Goal: Transaction & Acquisition: Purchase product/service

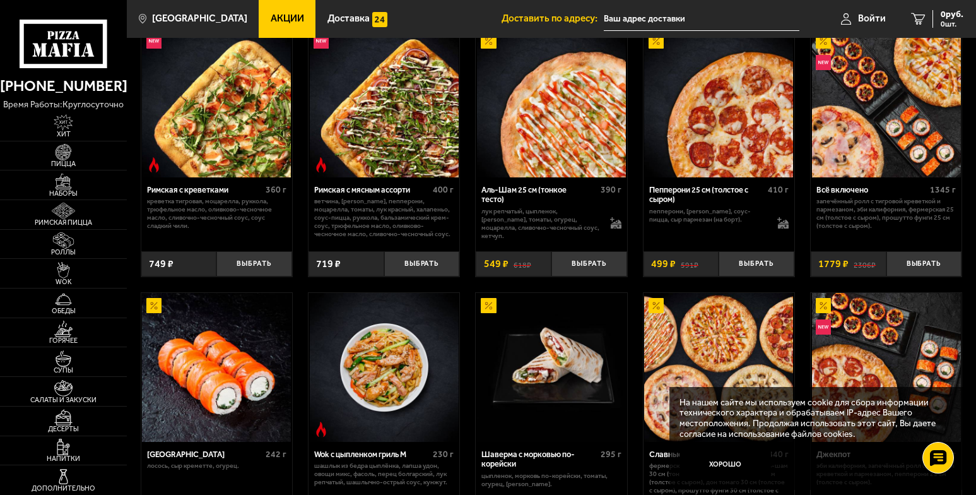
scroll to position [315, 0]
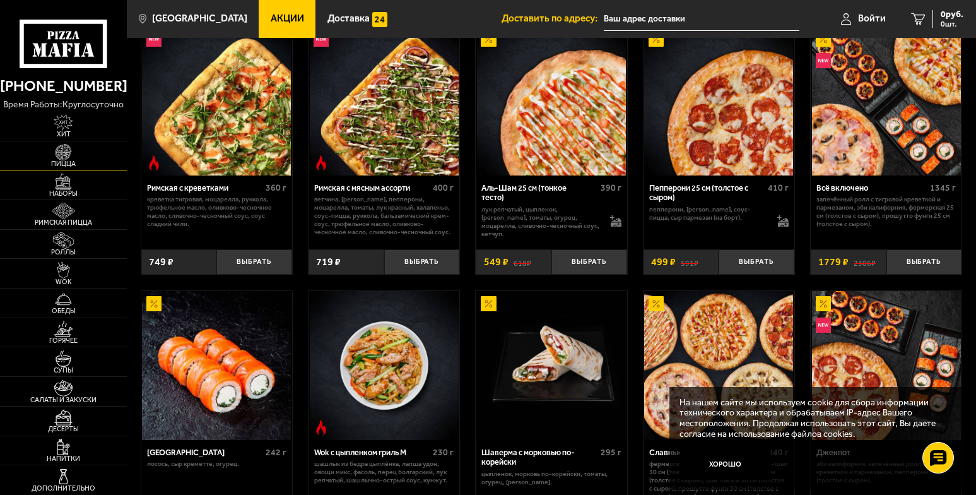
click at [72, 153] on img at bounding box center [63, 152] width 39 height 16
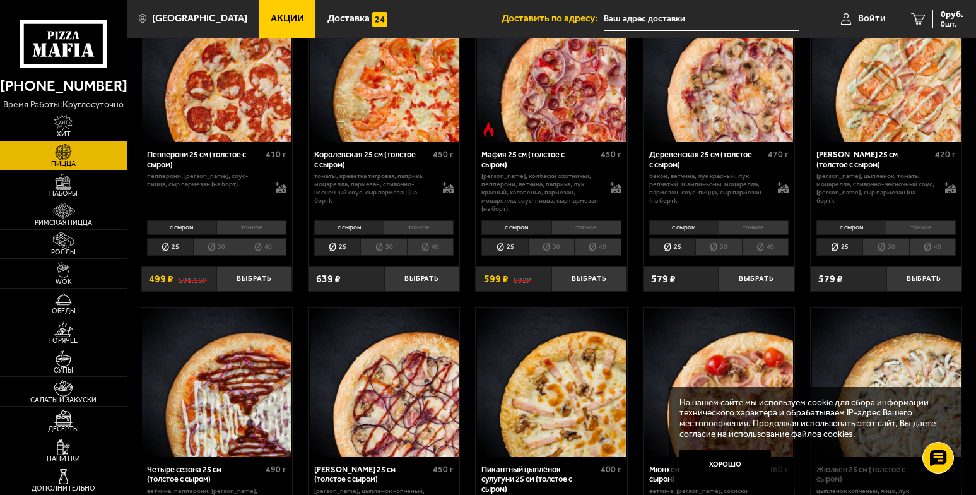
scroll to position [1388, 0]
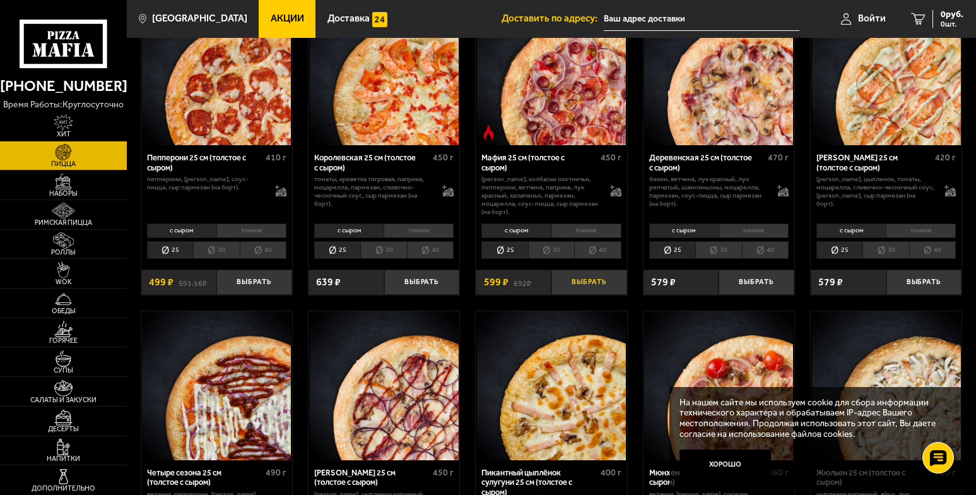
click at [573, 281] on button "Выбрать" at bounding box center [589, 281] width 76 height 25
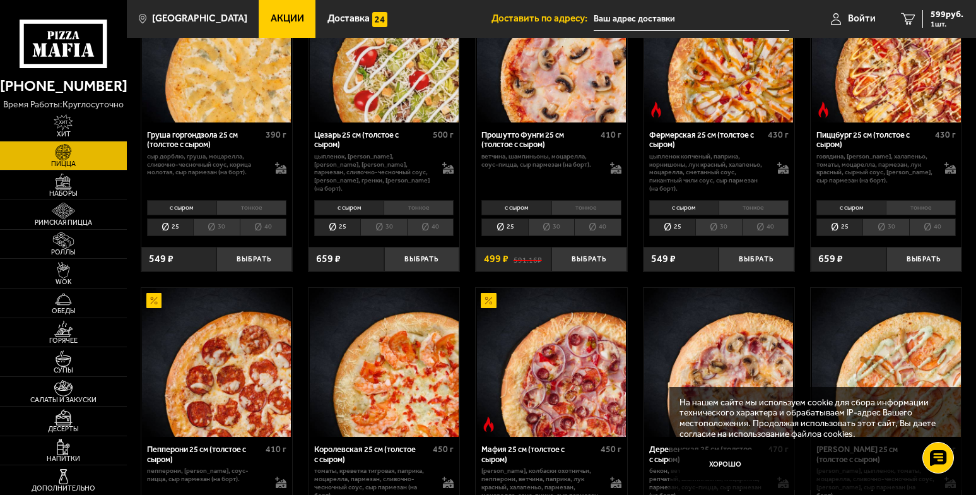
scroll to position [1072, 0]
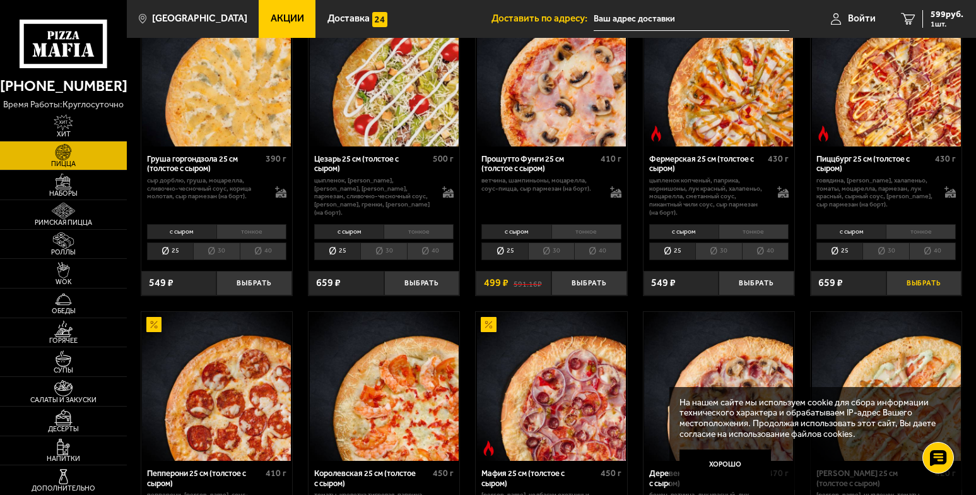
click at [914, 286] on button "Выбрать" at bounding box center [924, 283] width 76 height 25
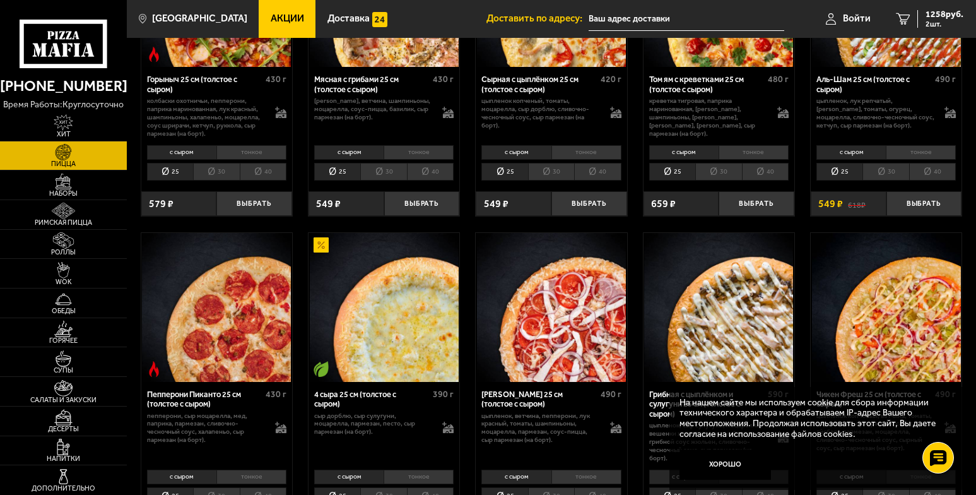
scroll to position [442, 0]
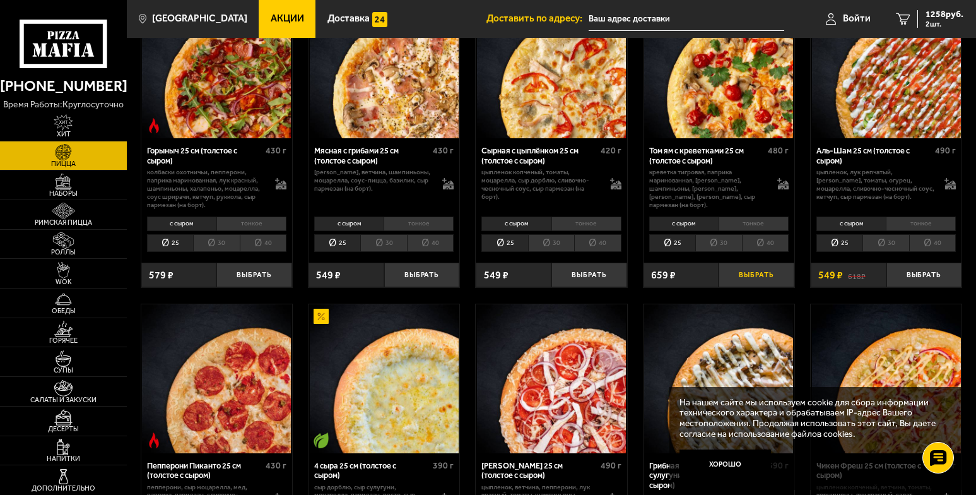
click at [751, 277] on button "Выбрать" at bounding box center [757, 274] width 76 height 25
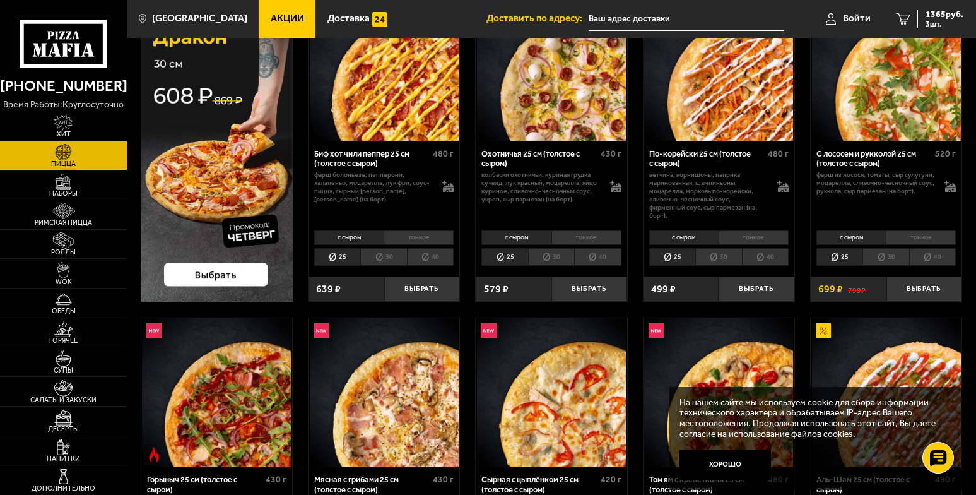
scroll to position [63, 0]
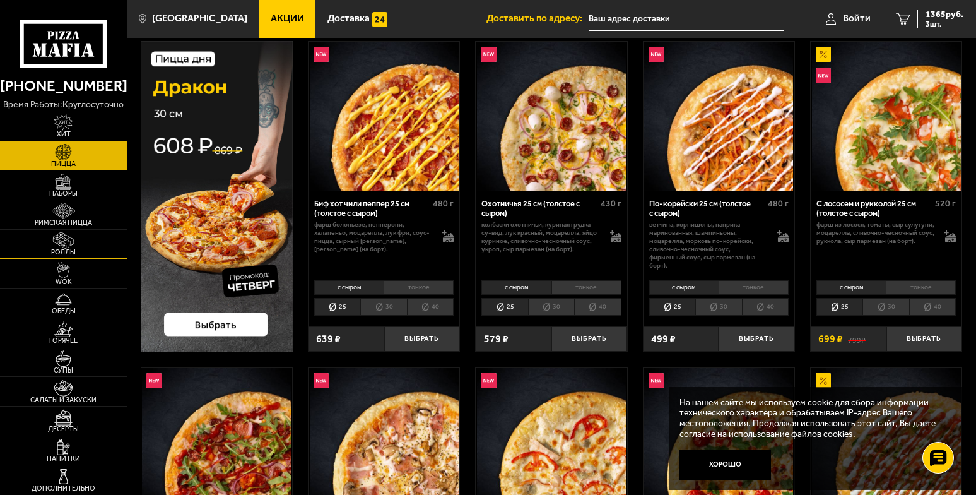
click at [67, 242] on img at bounding box center [63, 240] width 39 height 16
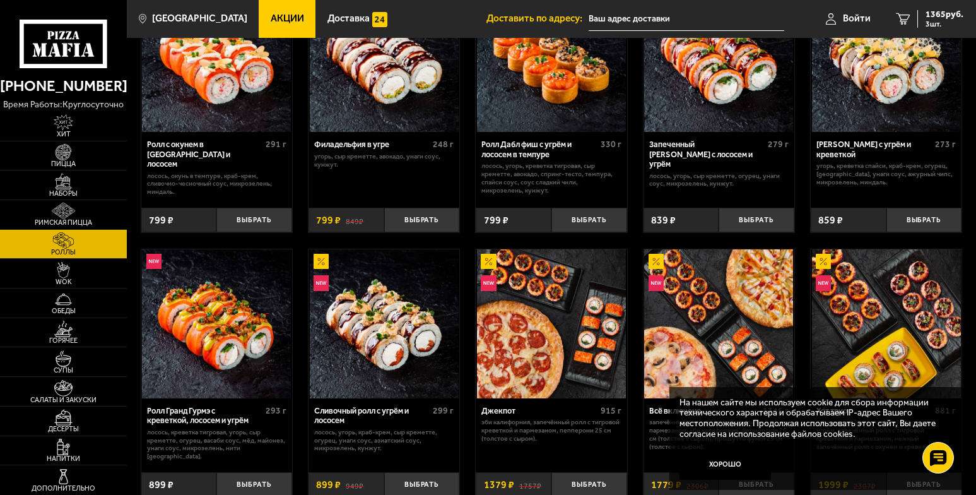
scroll to position [442, 0]
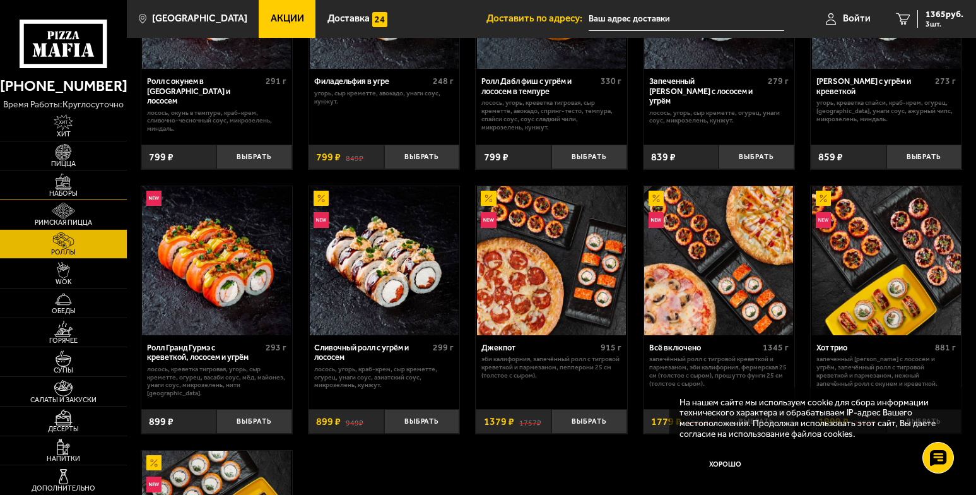
click at [64, 180] on img at bounding box center [63, 181] width 39 height 16
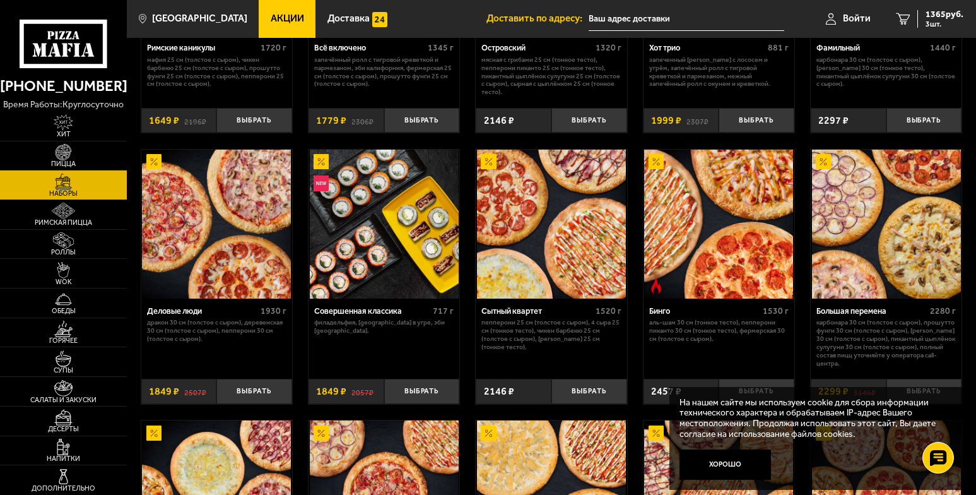
scroll to position [820, 0]
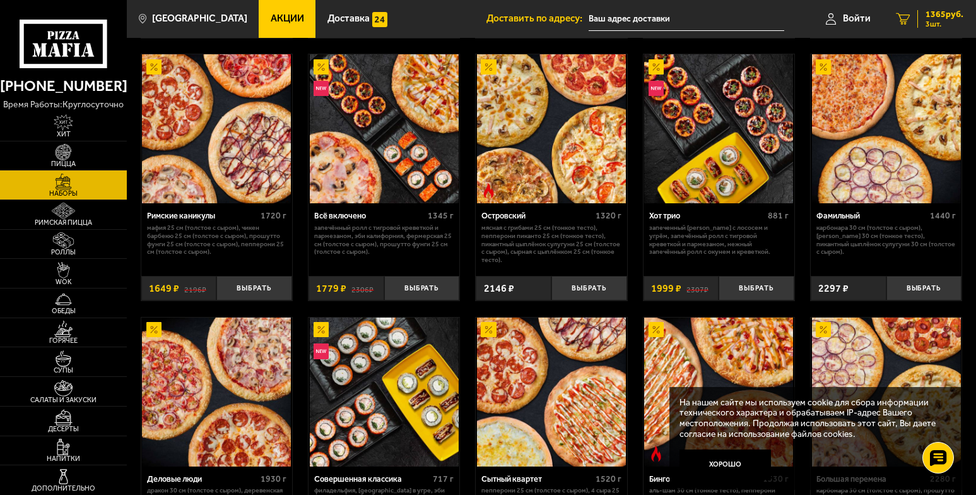
click at [900, 20] on icon "3" at bounding box center [903, 19] width 14 height 12
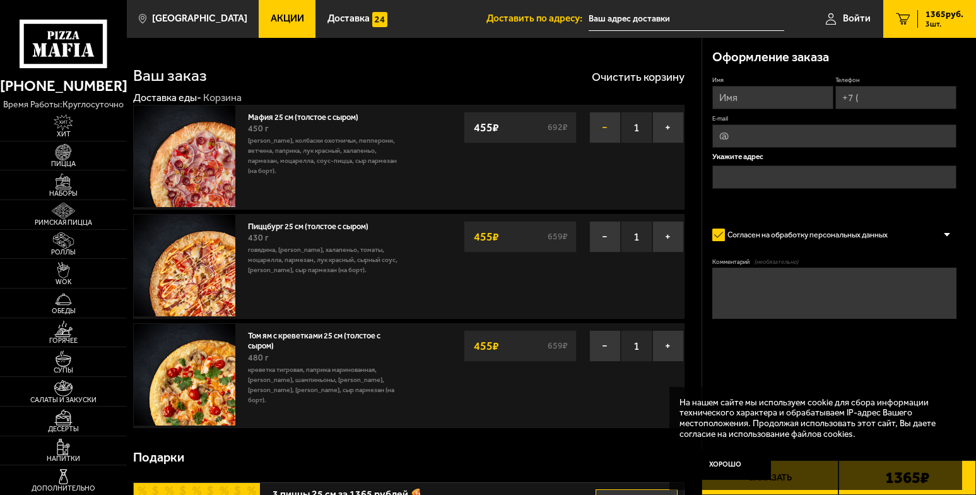
click at [603, 126] on button "−" at bounding box center [605, 128] width 32 height 32
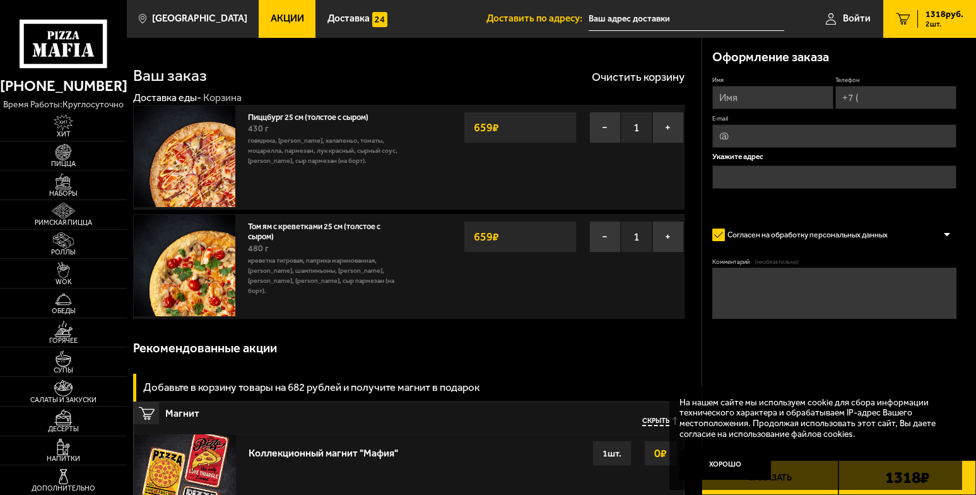
click at [741, 97] on input "Имя" at bounding box center [772, 97] width 121 height 23
type input "F"
type input "[PERSON_NAME]"
click at [860, 98] on input "Телефон" at bounding box center [895, 97] width 121 height 23
type input "[PHONE_NUMBER]"
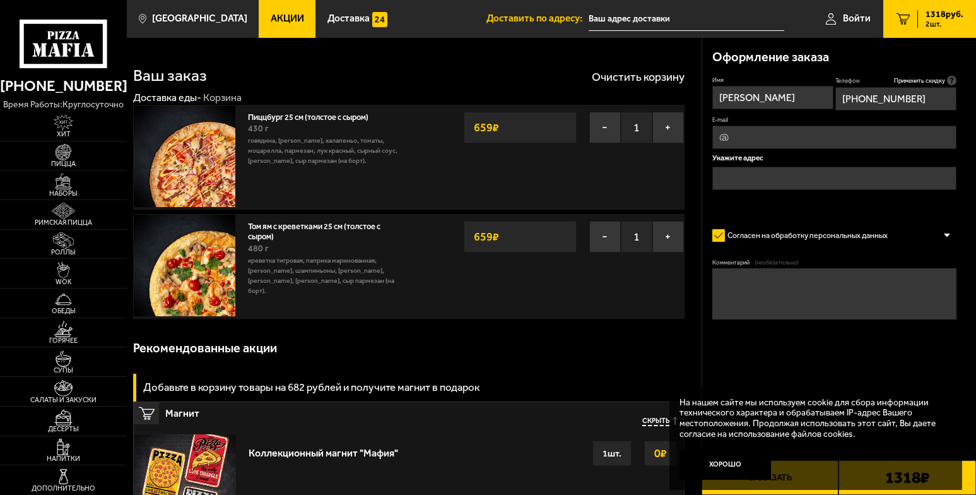
click at [746, 134] on input "E-mail" at bounding box center [834, 137] width 244 height 23
type input "[EMAIL_ADDRESS][DOMAIN_NAME]"
click at [729, 174] on input "text" at bounding box center [834, 178] width 244 height 23
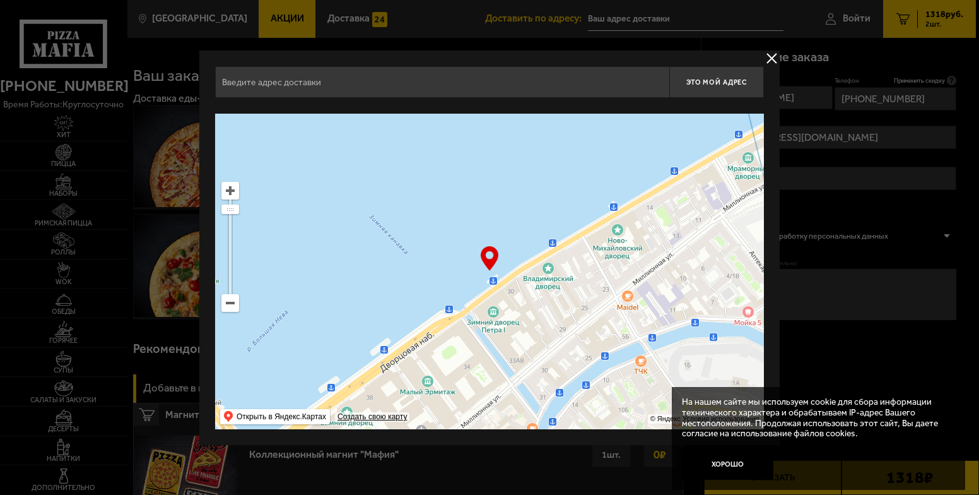
drag, startPoint x: 482, startPoint y: 177, endPoint x: 425, endPoint y: 436, distance: 264.8
click at [423, 437] on div "Это мой адрес Найдите адрес перетащив карту … © Яндекс Условия использования От…" at bounding box center [489, 247] width 580 height 394
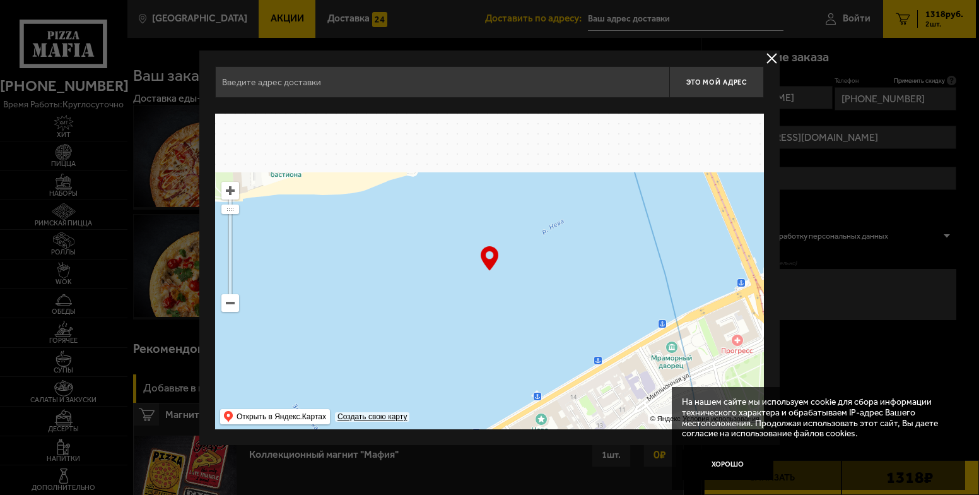
drag, startPoint x: 557, startPoint y: 202, endPoint x: 462, endPoint y: 394, distance: 213.3
click at [462, 394] on ymaps at bounding box center [489, 271] width 549 height 315
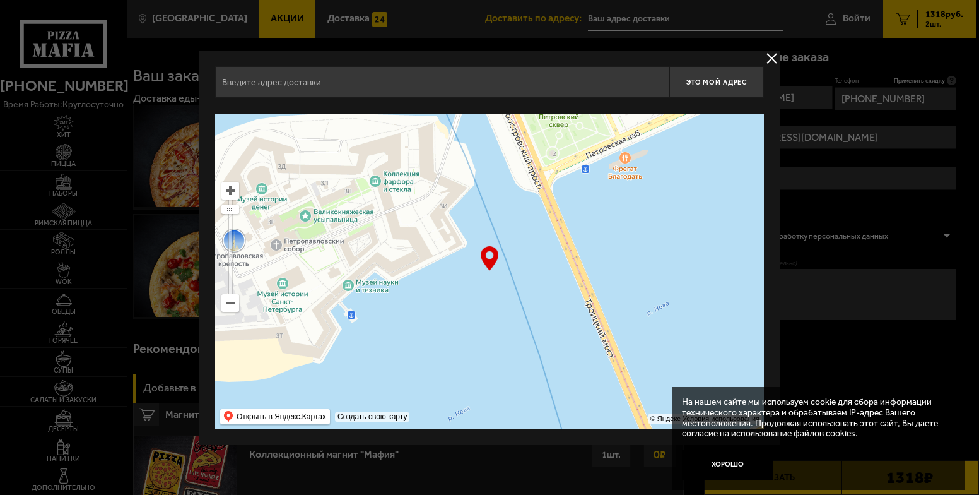
drag, startPoint x: 552, startPoint y: 180, endPoint x: 498, endPoint y: 307, distance: 137.9
click at [512, 282] on ymaps at bounding box center [489, 271] width 549 height 315
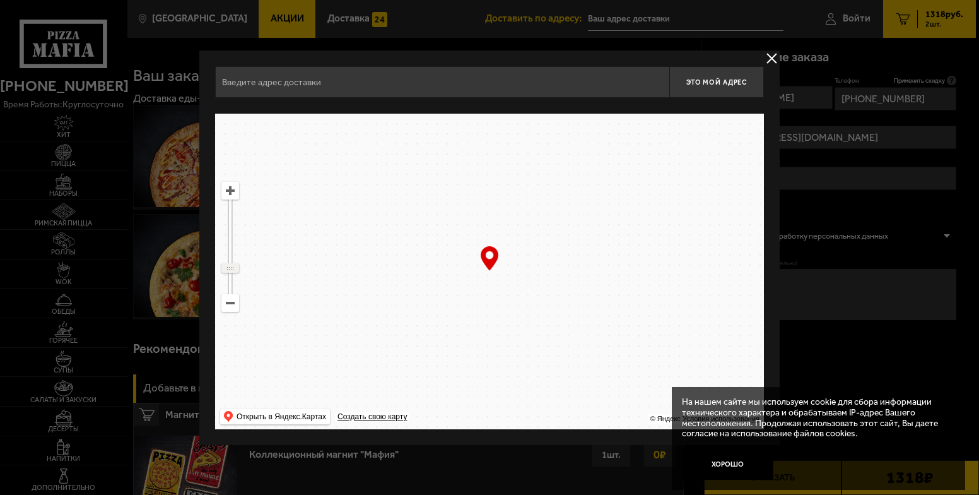
drag, startPoint x: 228, startPoint y: 208, endPoint x: 223, endPoint y: 267, distance: 60.1
click at [223, 267] on ymaps at bounding box center [230, 268] width 16 height 8
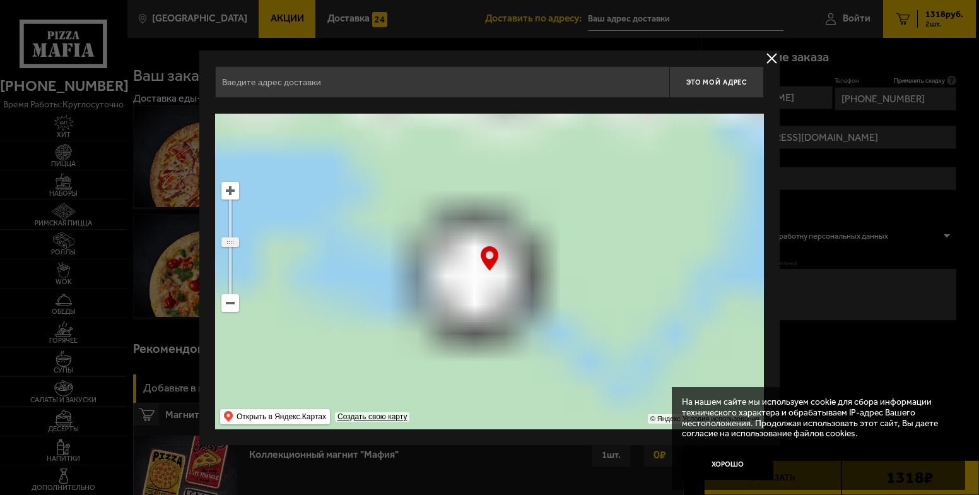
drag, startPoint x: 229, startPoint y: 266, endPoint x: 229, endPoint y: 242, distance: 24.6
click at [229, 242] on ymaps at bounding box center [230, 242] width 16 height 8
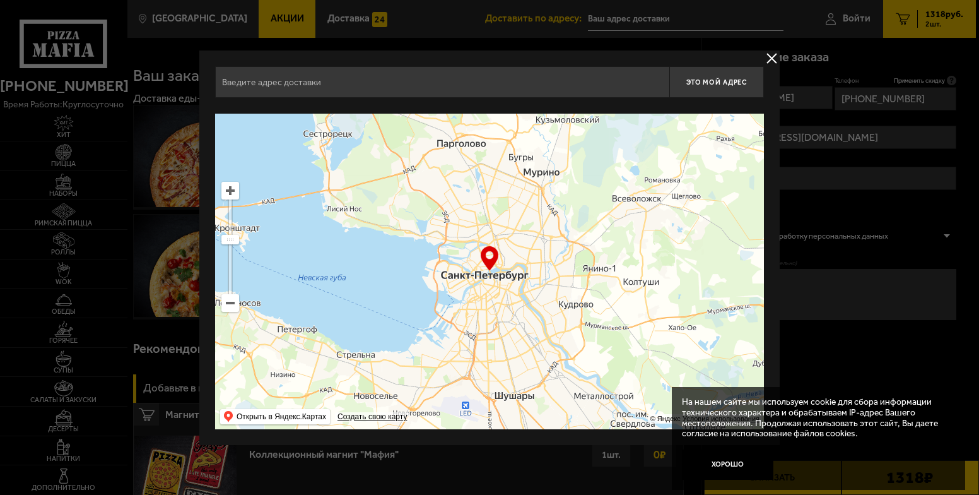
click at [343, 77] on input "text" at bounding box center [442, 82] width 454 height 32
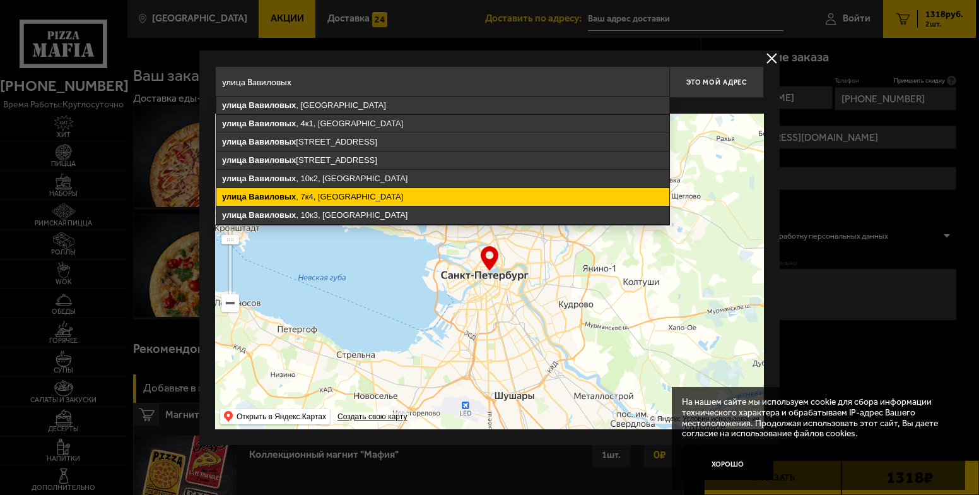
click at [343, 196] on ymaps "[STREET_ADDRESS]" at bounding box center [442, 197] width 453 height 18
type input "[STREET_ADDRESS]"
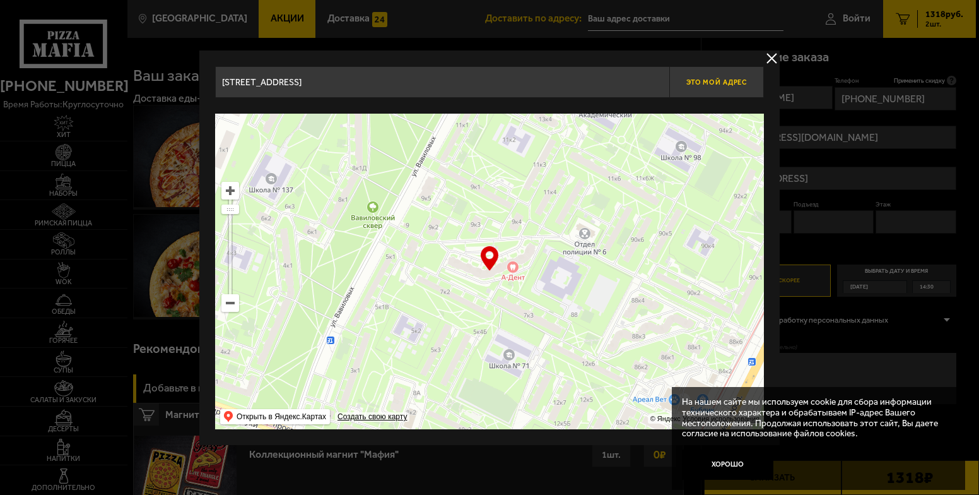
click at [714, 81] on span "Это мой адрес" at bounding box center [716, 82] width 61 height 8
type input "[STREET_ADDRESS]"
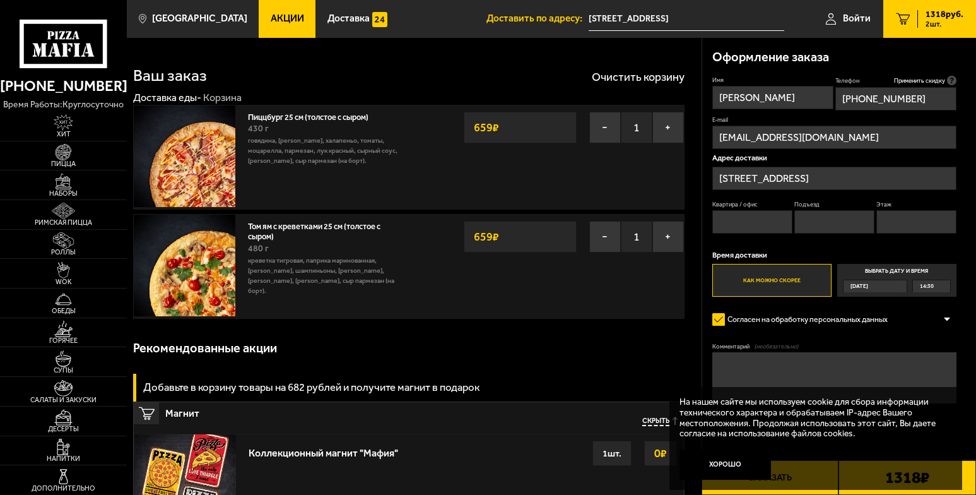
click at [738, 219] on input "Квартира / офис" at bounding box center [752, 221] width 80 height 23
type input "508"
click at [823, 223] on input "Подъезд" at bounding box center [834, 221] width 80 height 23
type input "7"
click at [898, 221] on input "Этаж" at bounding box center [916, 221] width 80 height 23
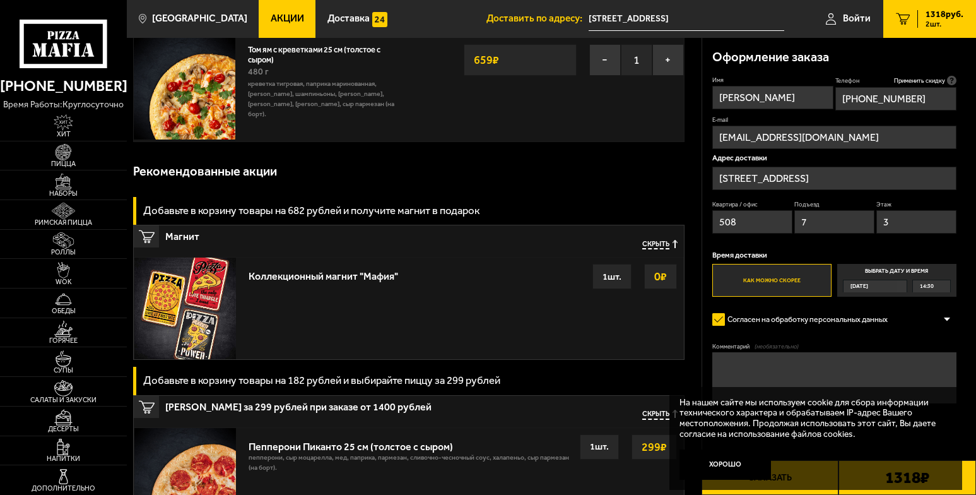
scroll to position [189, 0]
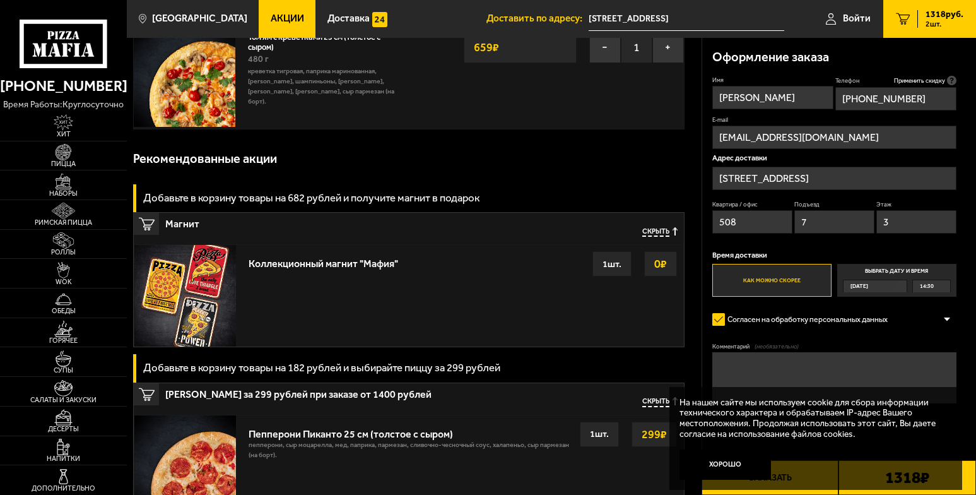
type input "3"
click at [781, 474] on div "На нашем сайте мы используем cookie для сбора информации технического характера…" at bounding box center [815, 438] width 293 height 103
click at [763, 285] on label "Как можно скорее" at bounding box center [771, 280] width 119 height 33
click at [0, 0] on input "Как можно скорее" at bounding box center [0, 0] width 0 height 0
click at [963, 324] on div "Оформление заказа Имя [PERSON_NAME] Телефон Применить скидку Вы будете зарегист…" at bounding box center [839, 250] width 274 height 425
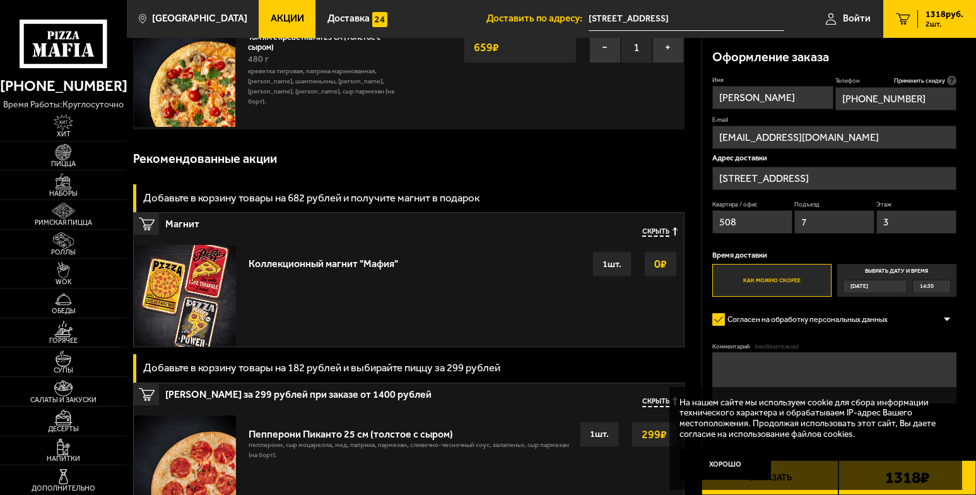
click at [945, 319] on div at bounding box center [946, 318] width 19 height 9
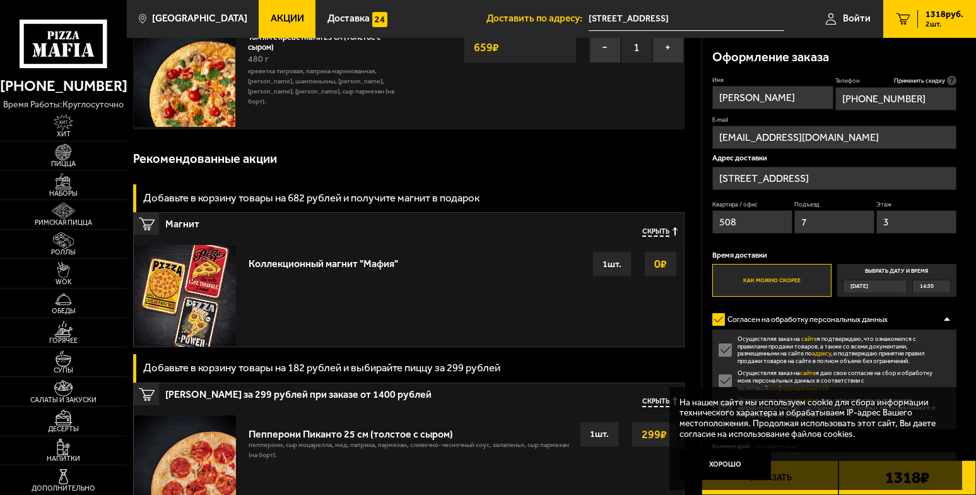
click at [945, 319] on div at bounding box center [946, 318] width 19 height 9
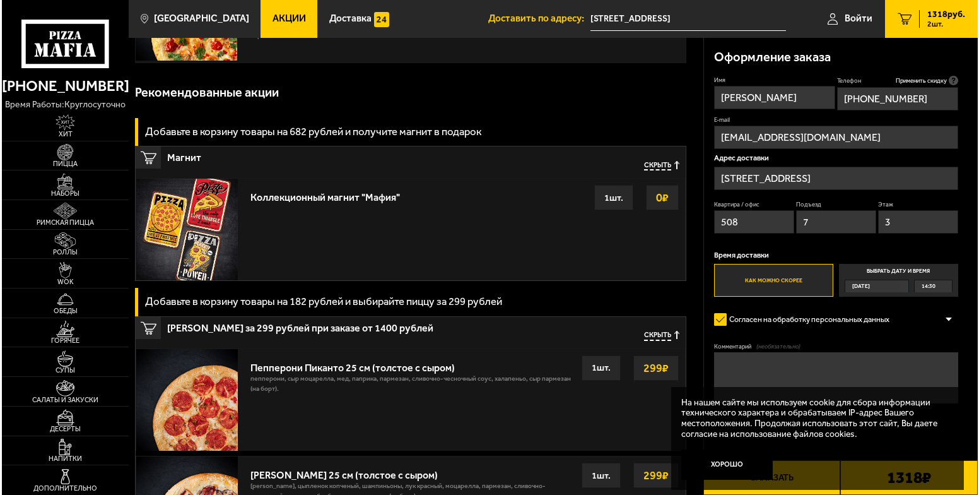
scroll to position [378, 0]
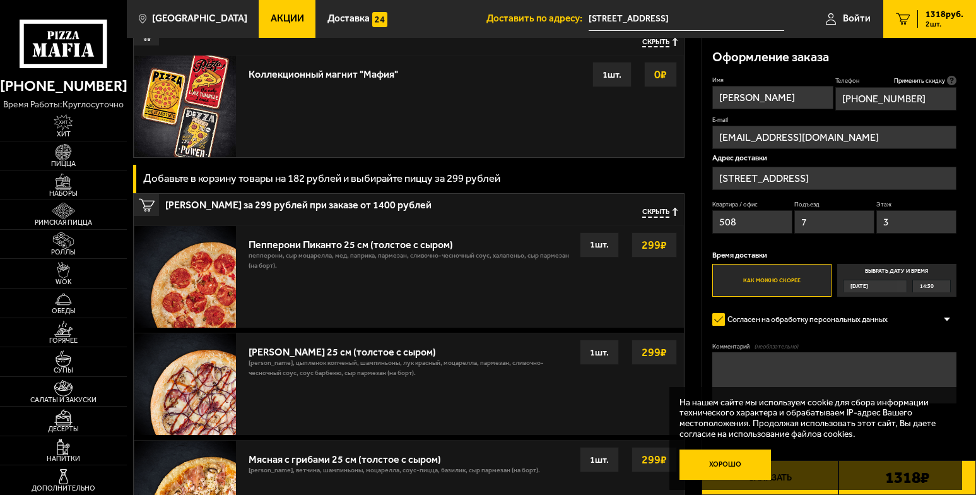
click at [727, 461] on button "Хорошо" at bounding box center [724, 464] width 91 height 30
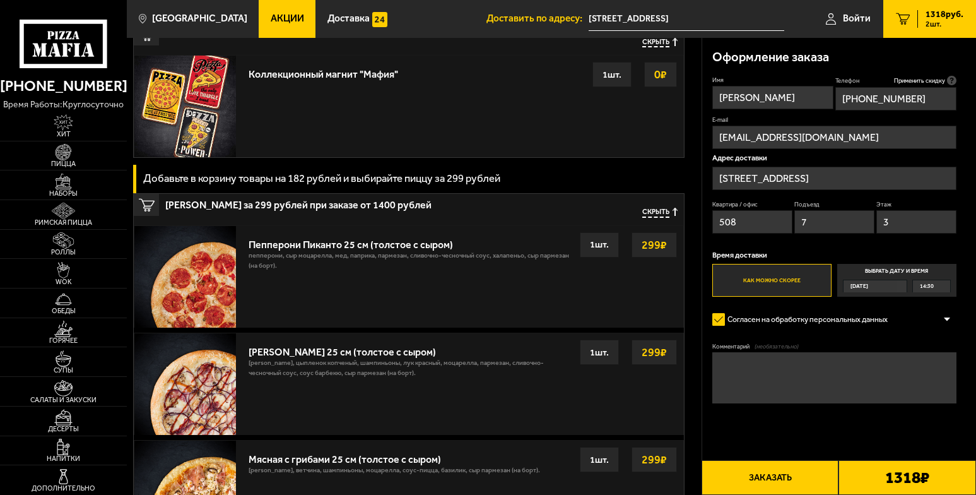
click at [756, 476] on button "Заказать" at bounding box center [770, 477] width 138 height 35
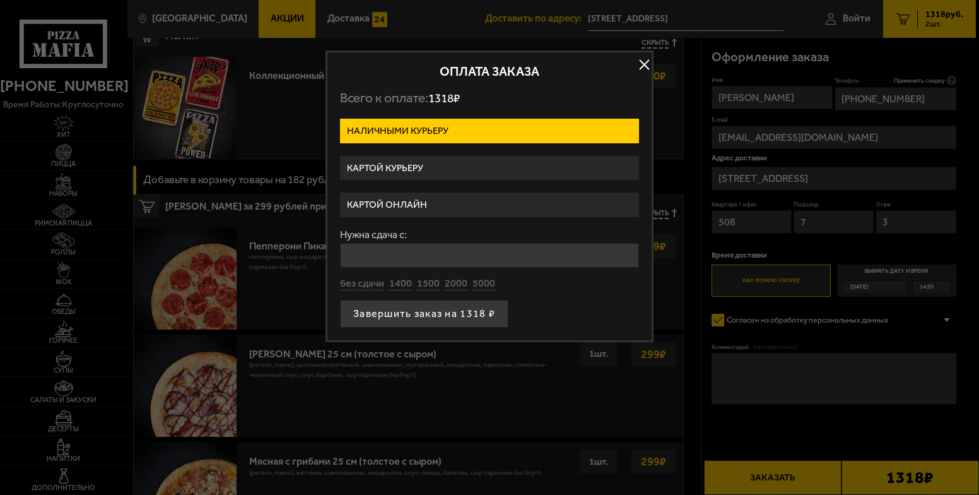
click at [416, 167] on label "Картой курьеру" at bounding box center [489, 168] width 299 height 25
click at [0, 0] on input "Картой курьеру" at bounding box center [0, 0] width 0 height 0
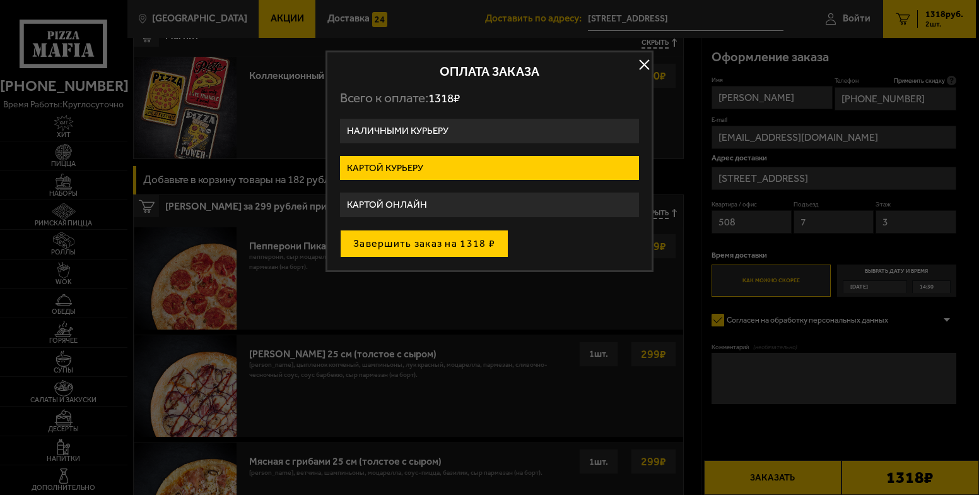
click at [406, 244] on button "Завершить заказ на 1318 ₽" at bounding box center [424, 244] width 168 height 28
